Goal: Find specific page/section: Find specific page/section

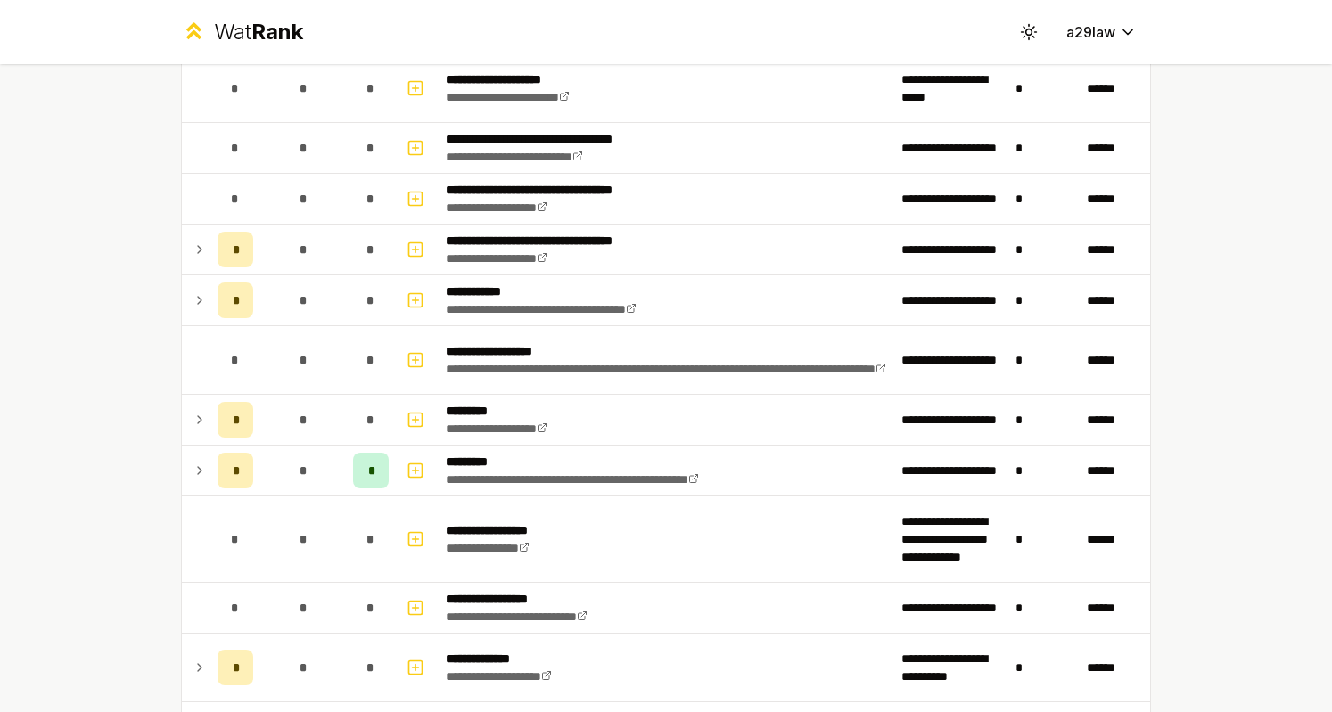
scroll to position [1800, 0]
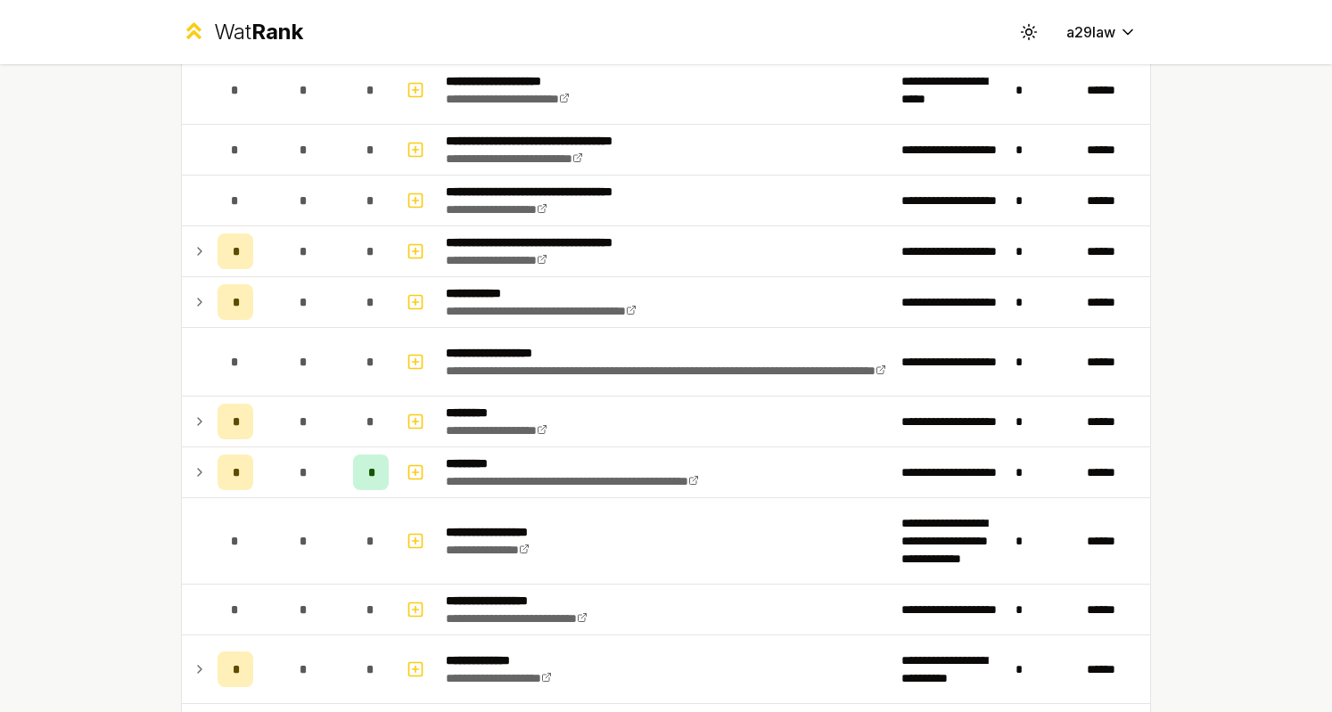
click at [184, 300] on td at bounding box center [196, 302] width 29 height 50
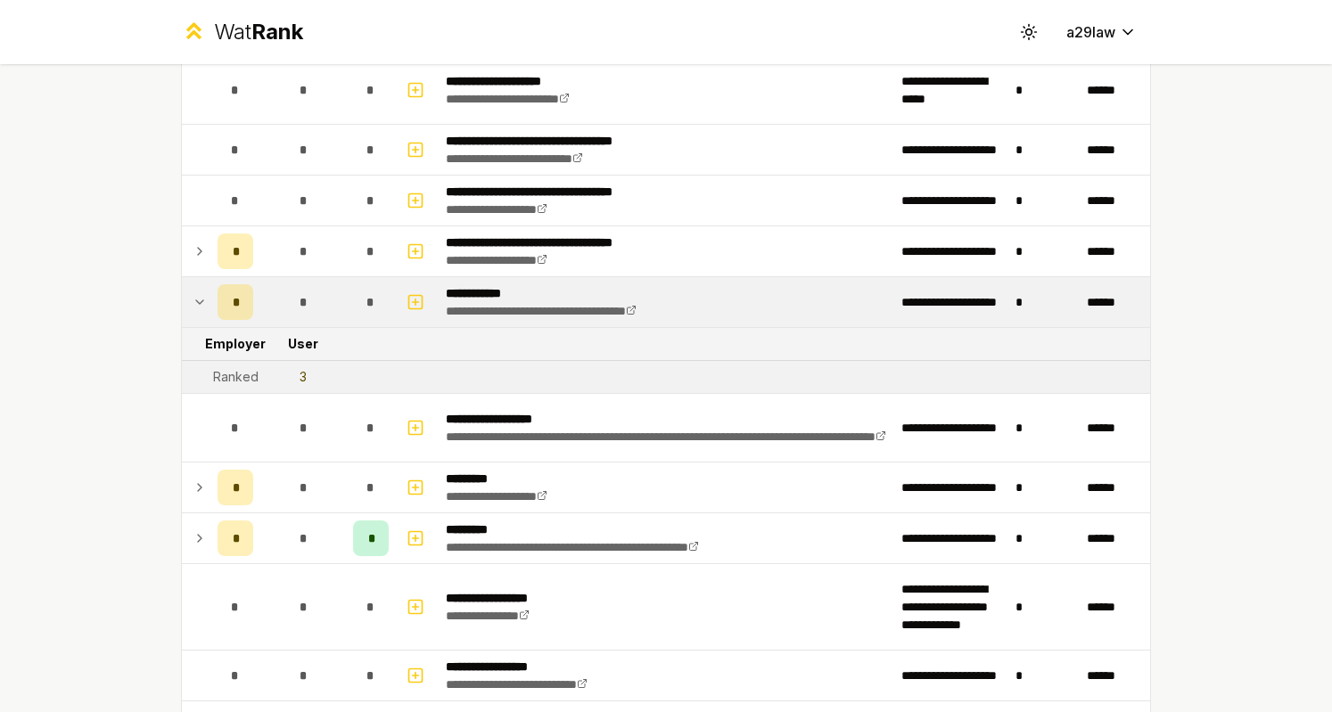
click at [300, 368] on div "3" at bounding box center [303, 377] width 7 height 18
click at [307, 363] on td "3" at bounding box center [303, 377] width 86 height 32
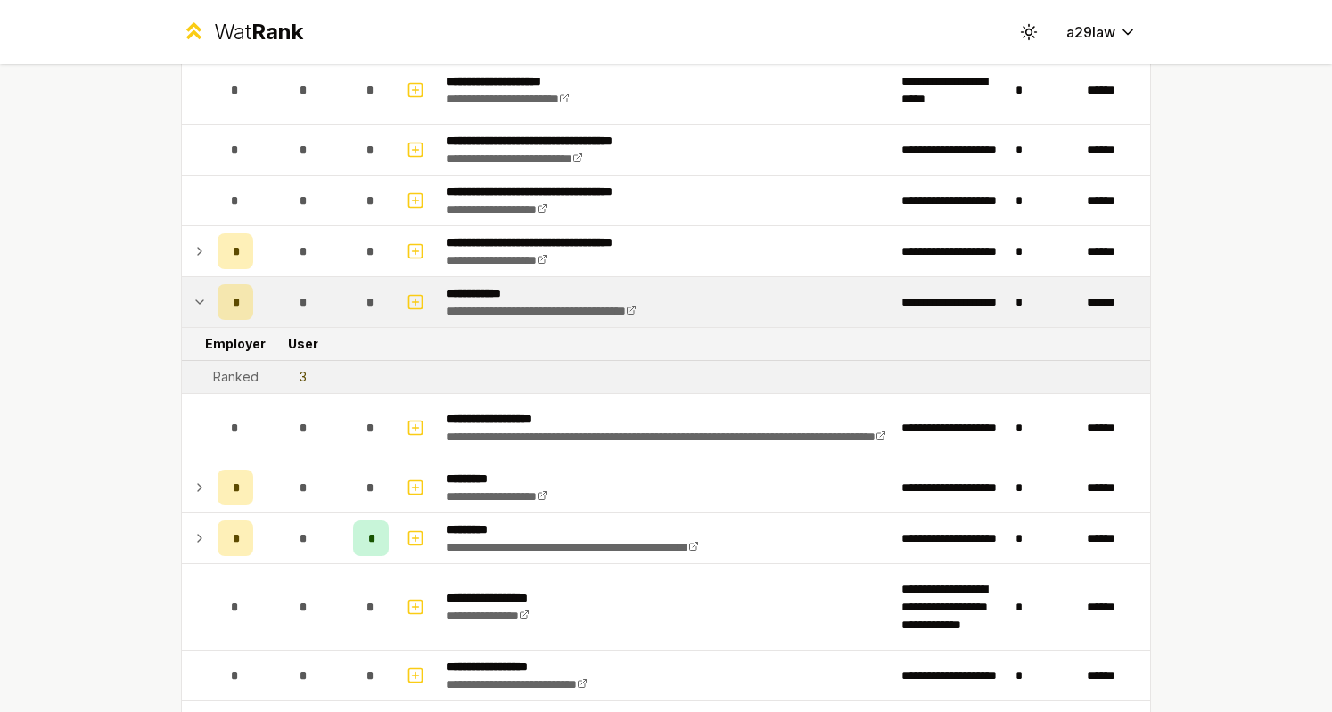
click at [307, 363] on td "3" at bounding box center [303, 377] width 86 height 32
click at [234, 370] on div "Ranked" at bounding box center [235, 377] width 45 height 18
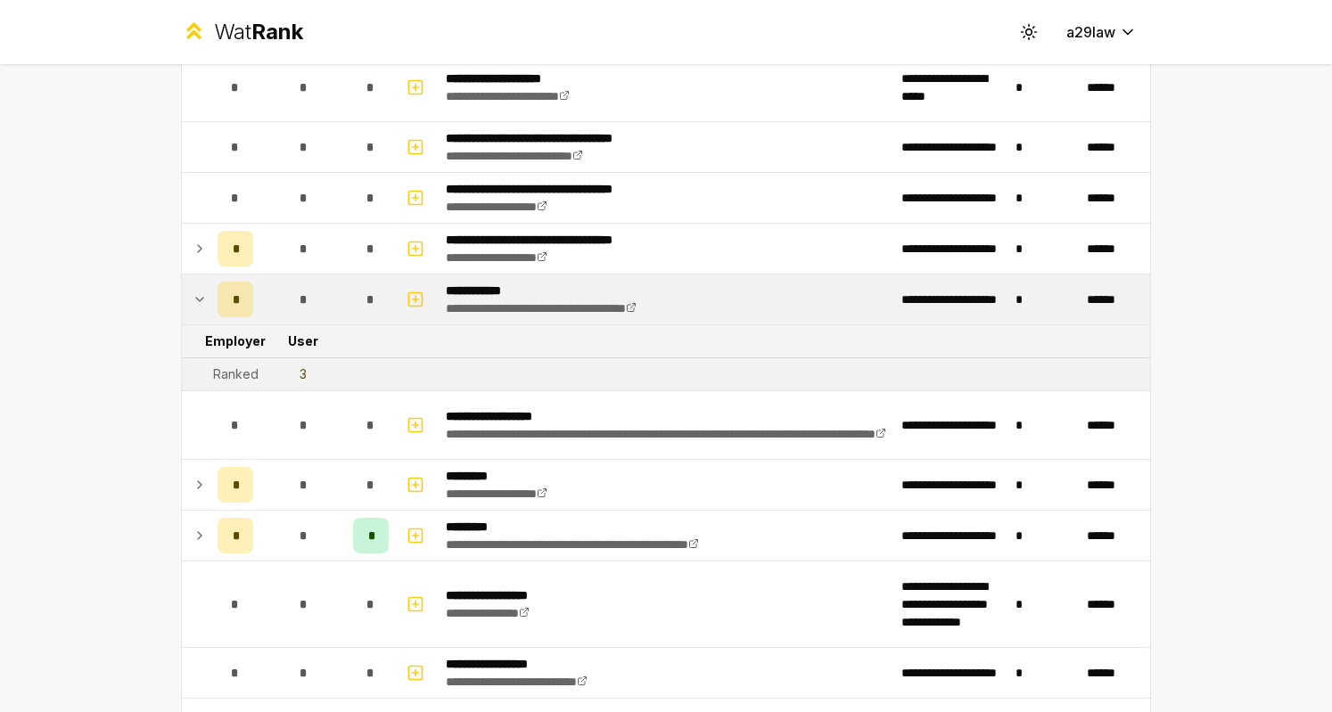
click at [273, 359] on td "3" at bounding box center [303, 374] width 86 height 32
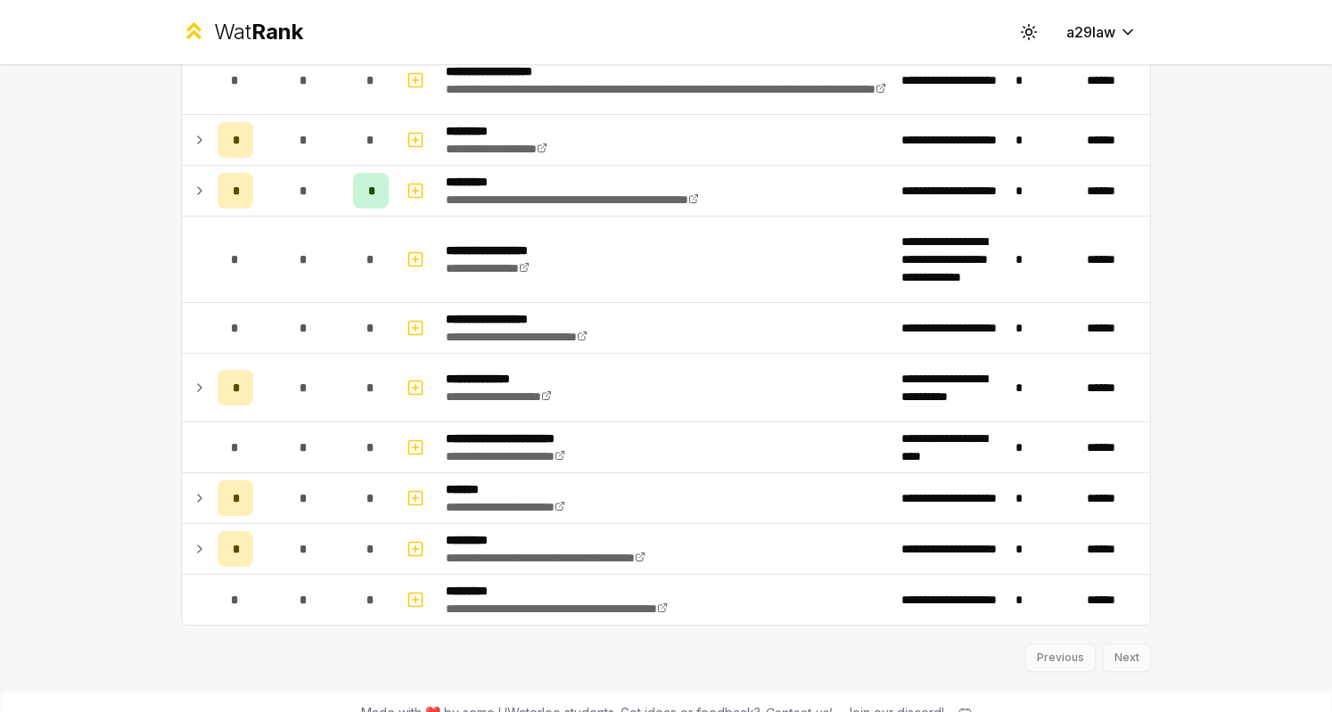
scroll to position [2157, 0]
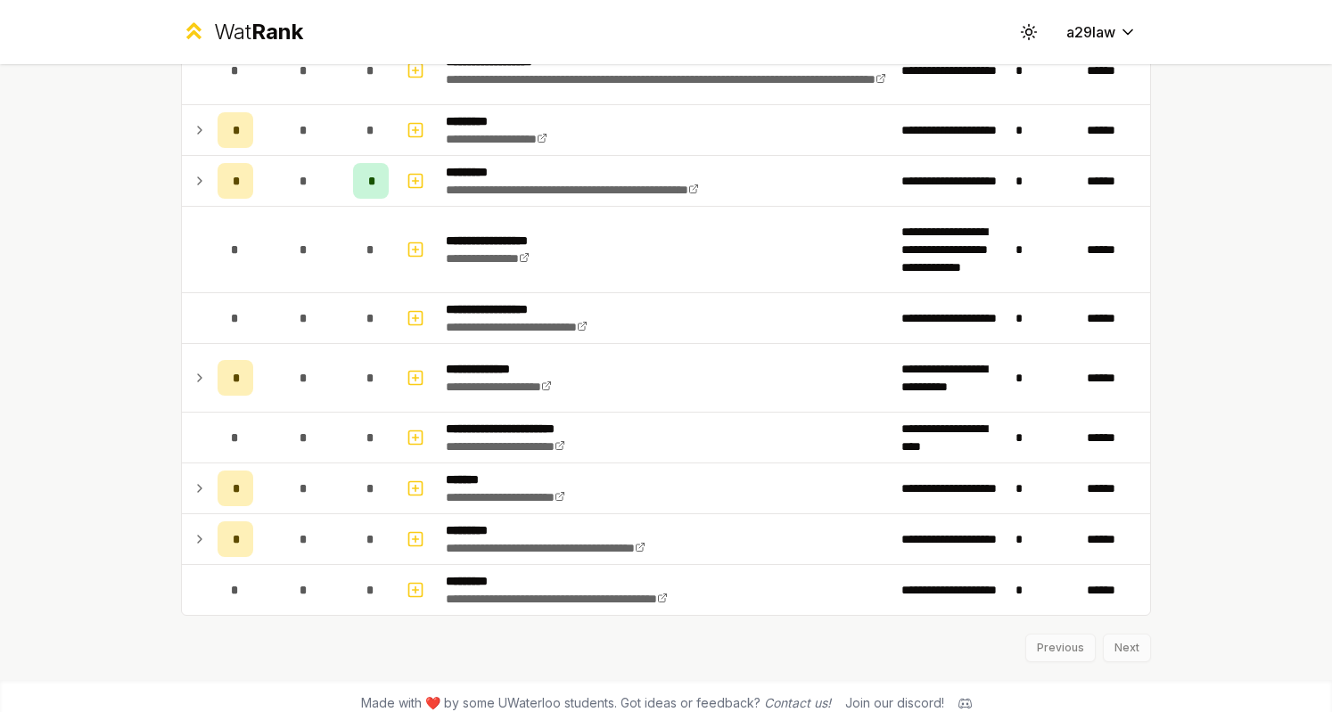
click at [194, 176] on icon at bounding box center [200, 180] width 14 height 21
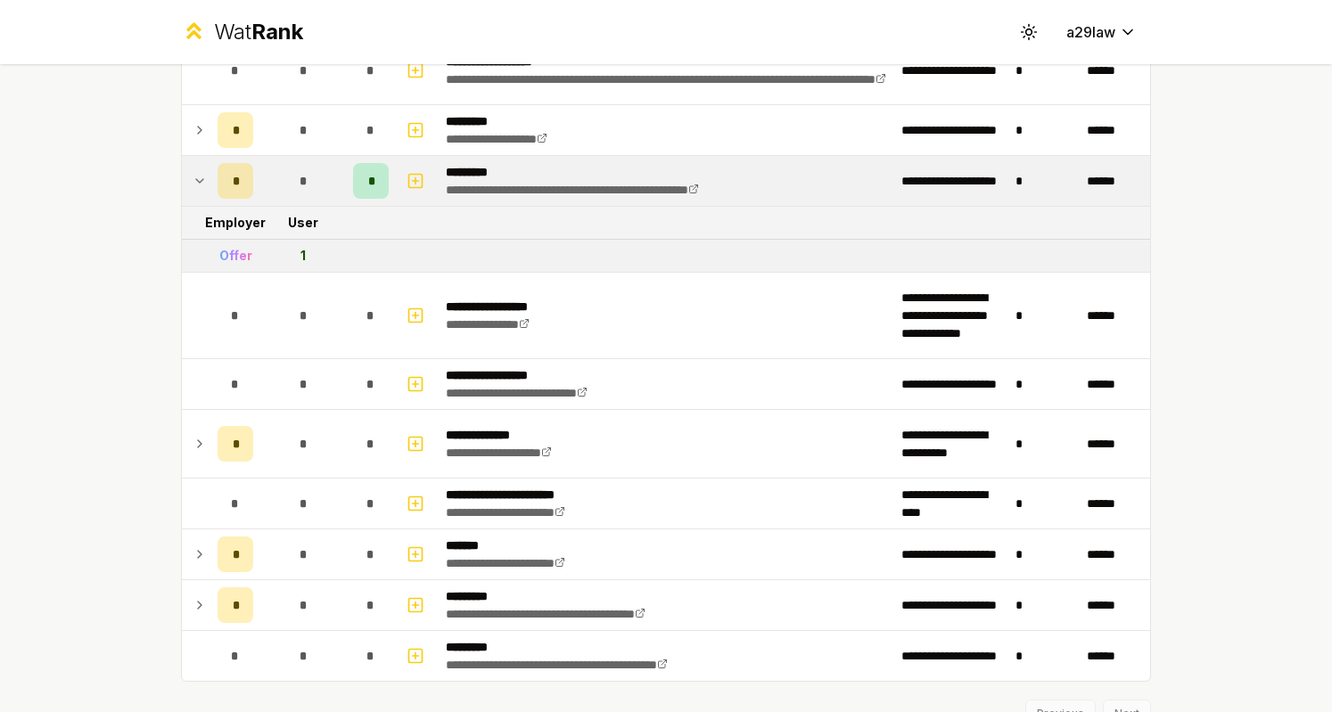
click at [194, 176] on icon at bounding box center [200, 180] width 14 height 21
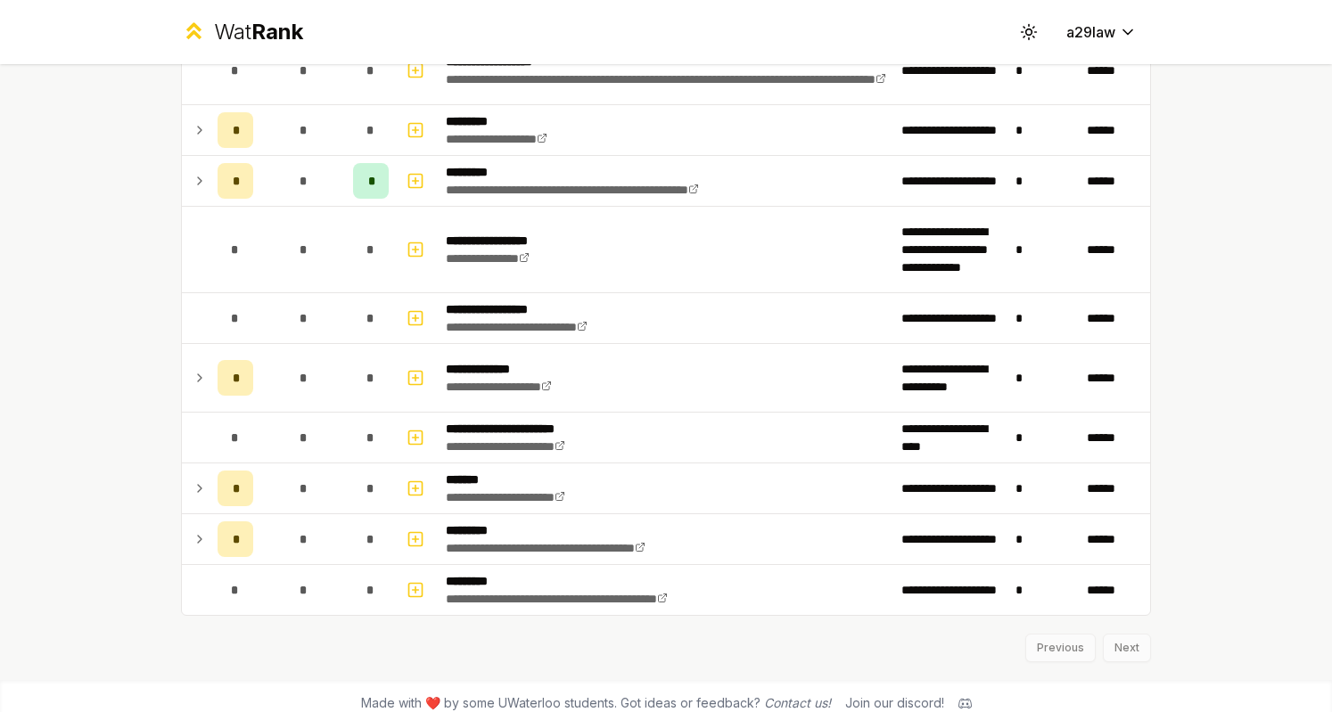
click at [194, 176] on icon at bounding box center [200, 180] width 14 height 21
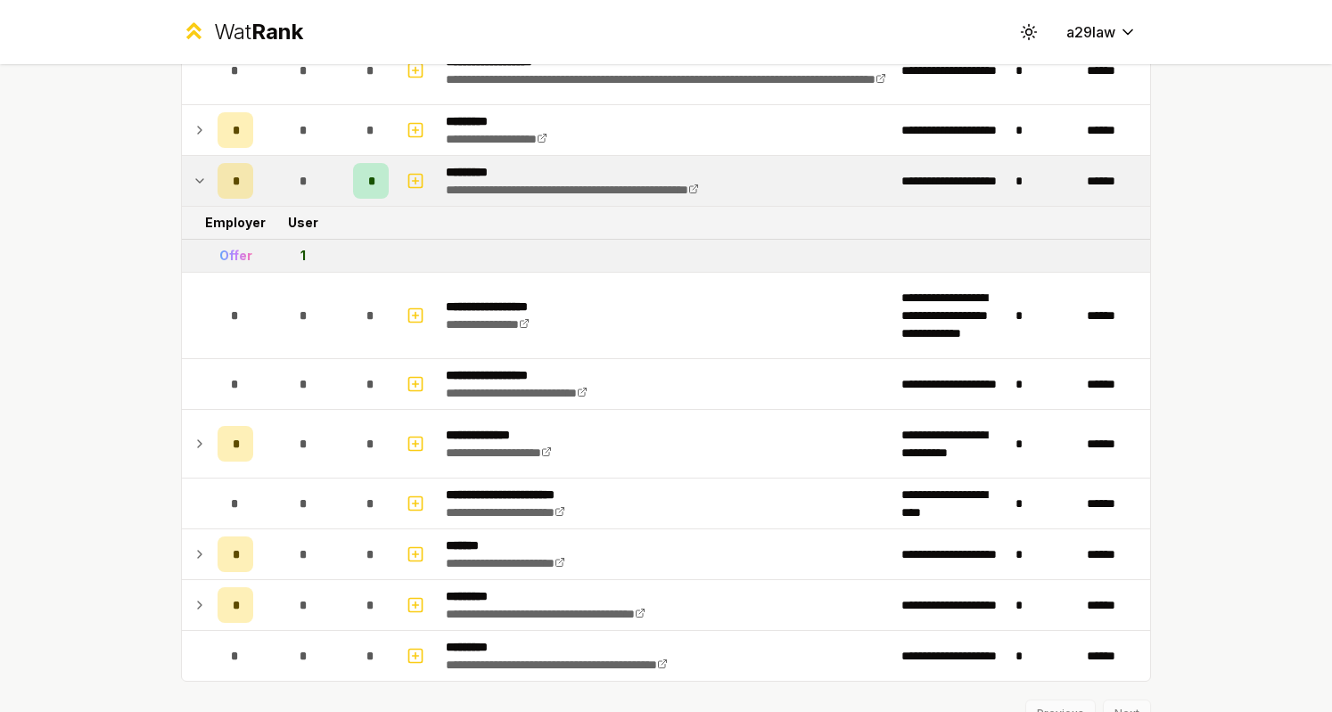
click at [194, 176] on icon at bounding box center [200, 180] width 14 height 21
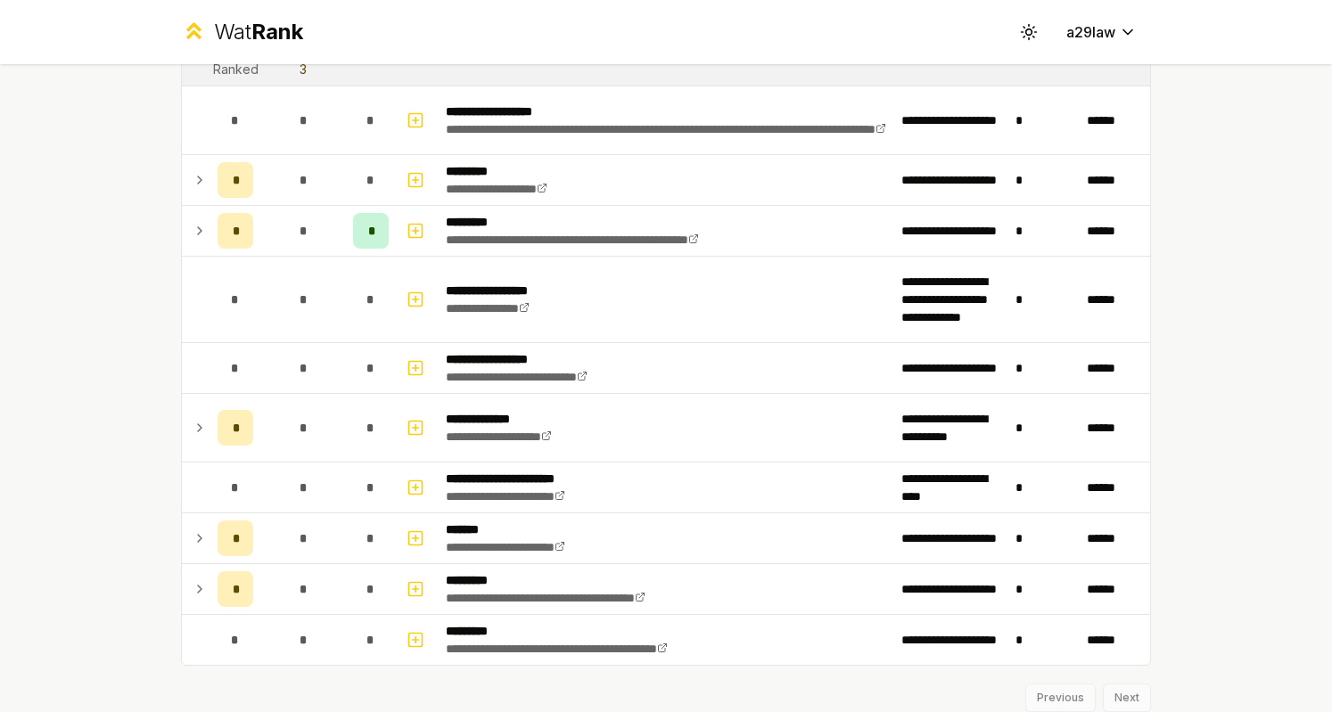
scroll to position [2104, 0]
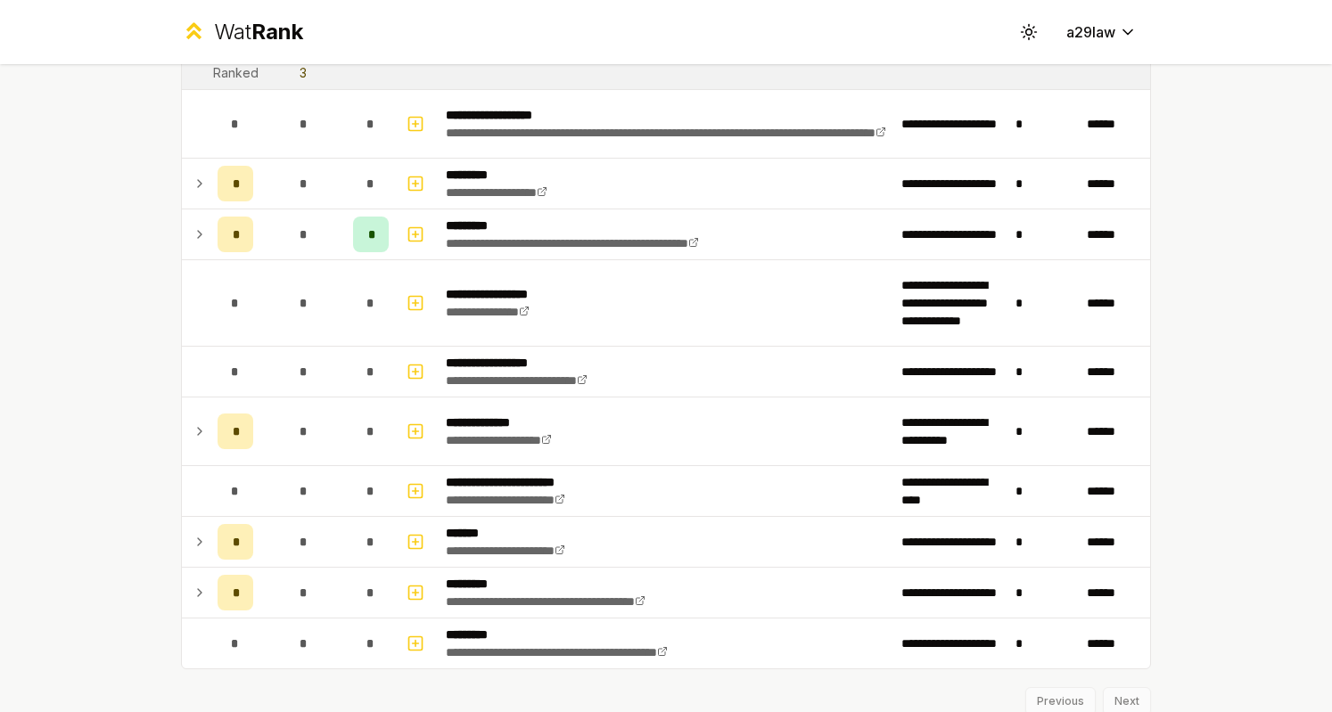
click at [1110, 690] on div "Previous Next" at bounding box center [666, 692] width 970 height 46
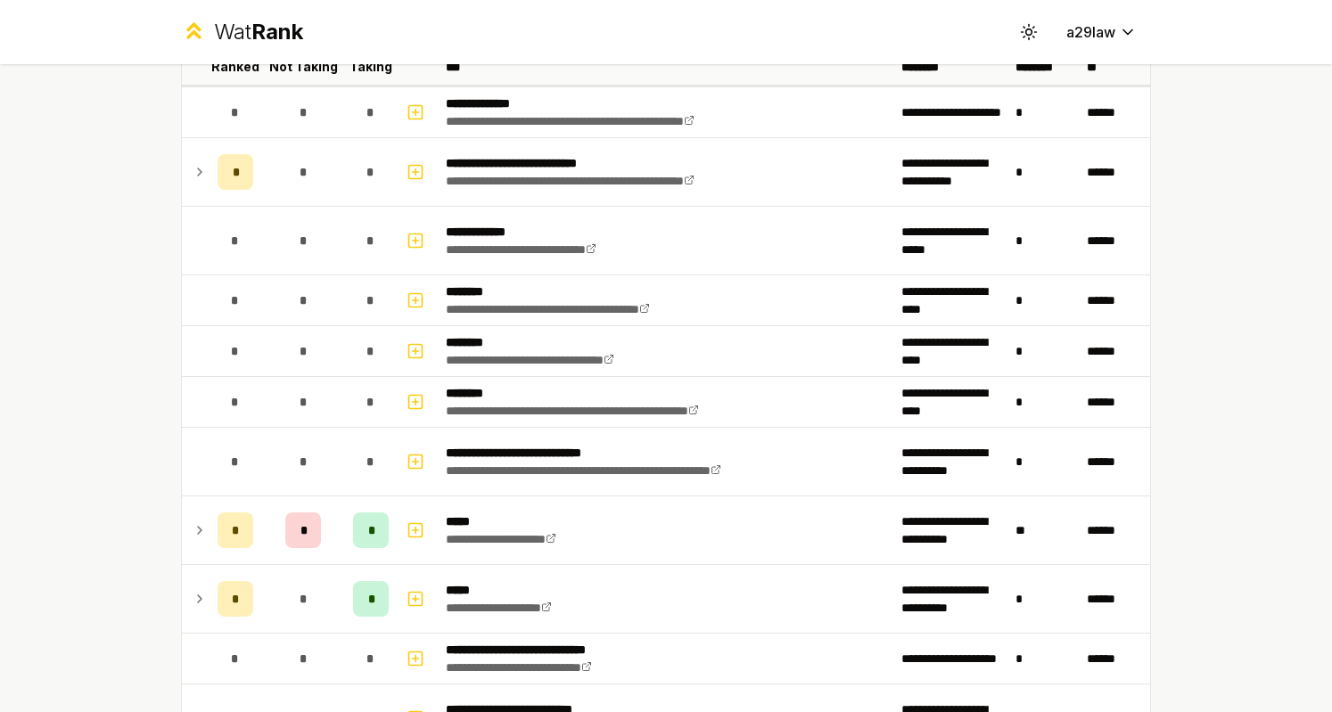
scroll to position [0, 0]
